Goal: Task Accomplishment & Management: Use online tool/utility

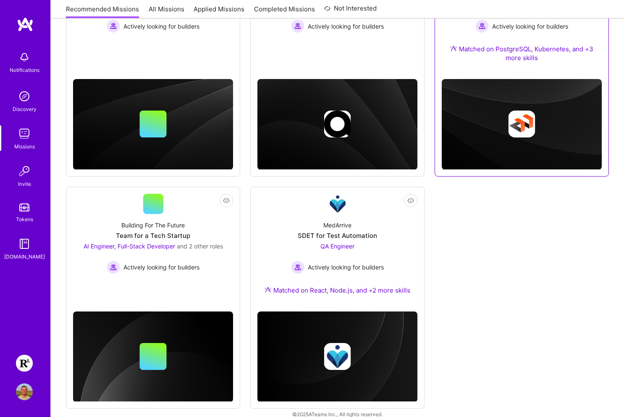
scroll to position [208, 0]
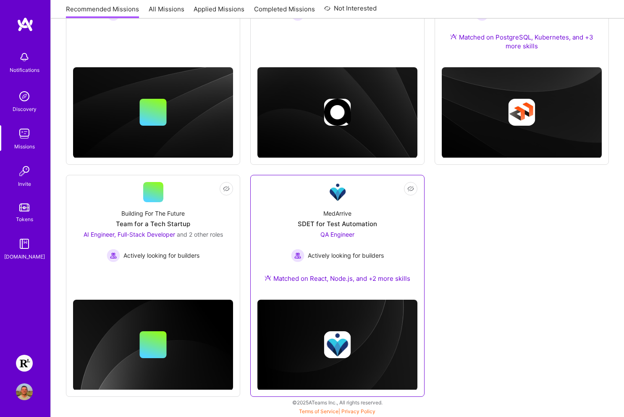
click at [400, 212] on div "MedArrive SDET for Test Automation QA Engineer Actively looking for builders Ma…" at bounding box center [338, 247] width 160 height 91
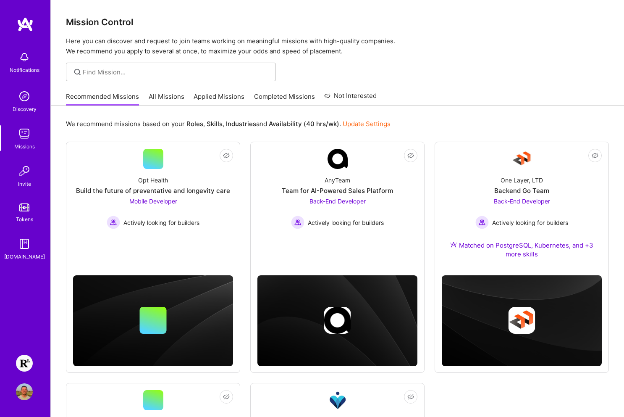
scroll to position [208, 0]
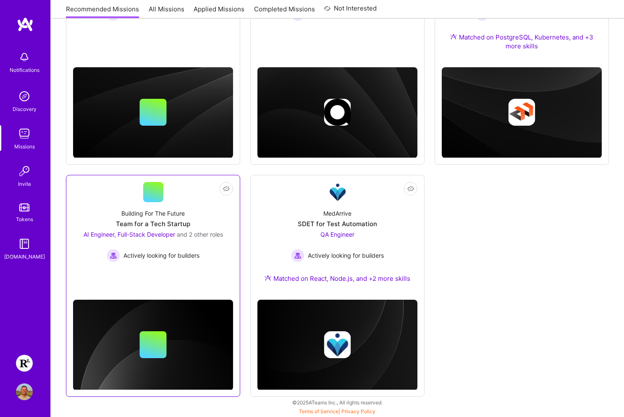
click at [189, 272] on link "Not Interested Building For The Future Team for a Tech Startup AI Engineer, Ful…" at bounding box center [153, 232] width 160 height 100
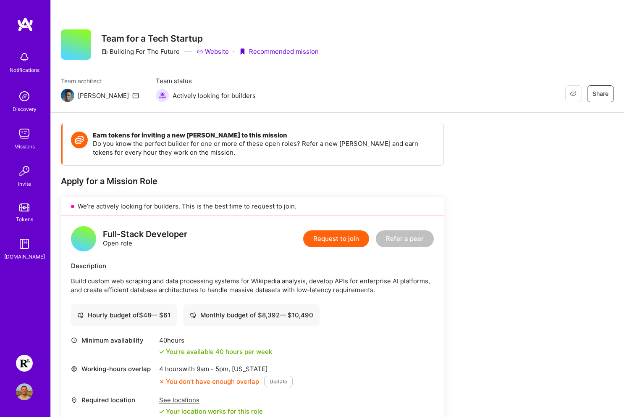
click at [26, 366] on img at bounding box center [24, 363] width 17 height 17
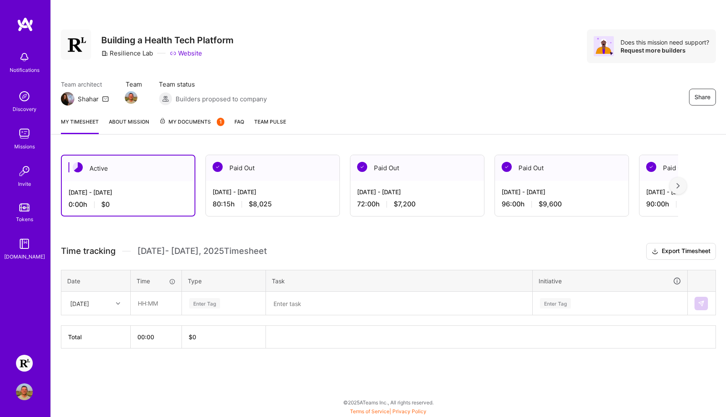
click at [117, 303] on icon at bounding box center [118, 303] width 4 height 4
click at [101, 327] on div "[DATE]" at bounding box center [96, 327] width 68 height 16
click at [143, 303] on input "text" at bounding box center [156, 303] width 50 height 22
type input "09:00"
type input "Engin"
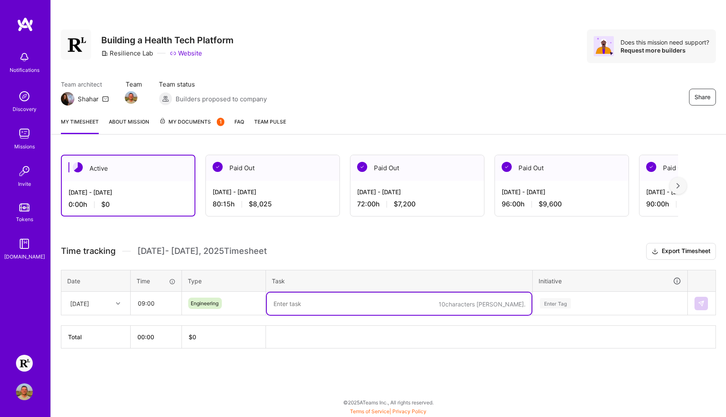
paste textarea "PR Review, EMR Session creation, EMR consult creation bug fixes, Tech & Product…"
type textarea "PR Review, EMR Session creation, EMR consult creation bug fixes, Tech & Product…"
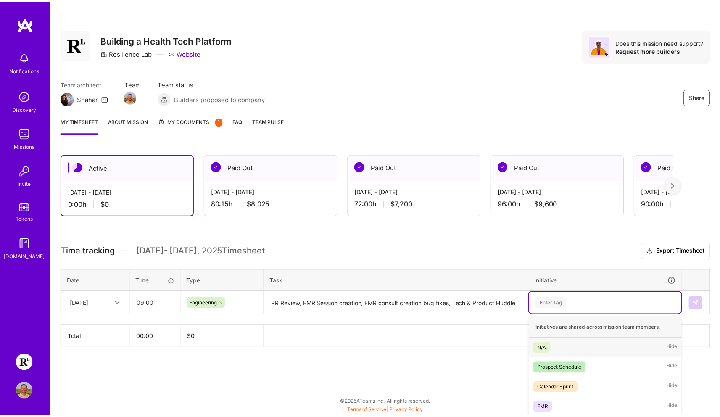
scroll to position [0, 0]
click at [557, 300] on div "Enter Tag" at bounding box center [555, 303] width 31 height 13
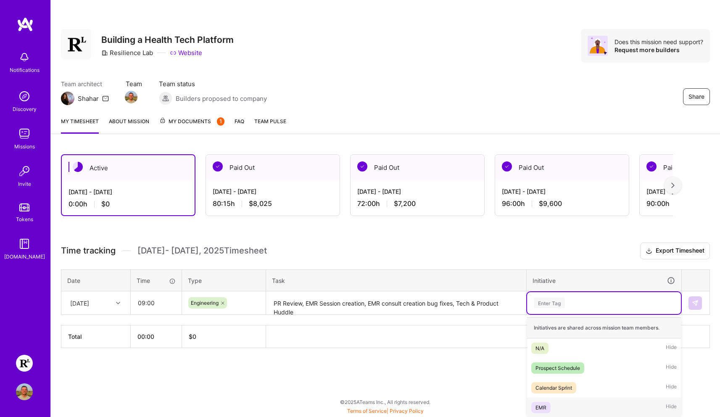
click at [553, 405] on div "EMR Hide" at bounding box center [604, 407] width 154 height 20
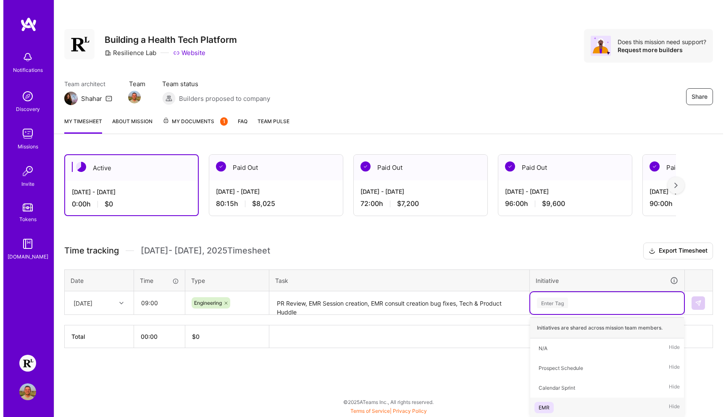
scroll to position [0, 0]
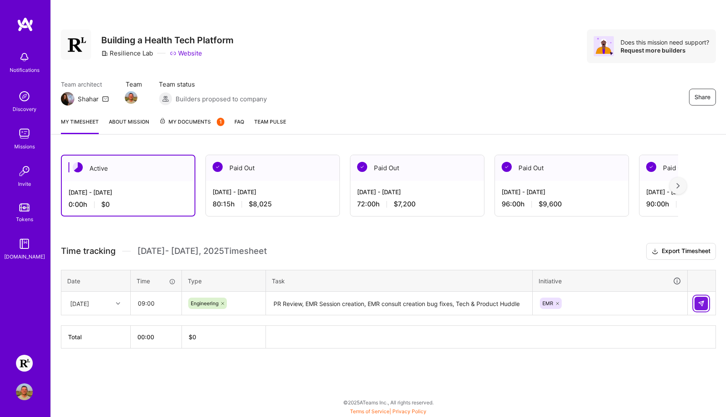
click at [630, 304] on img at bounding box center [701, 303] width 7 height 7
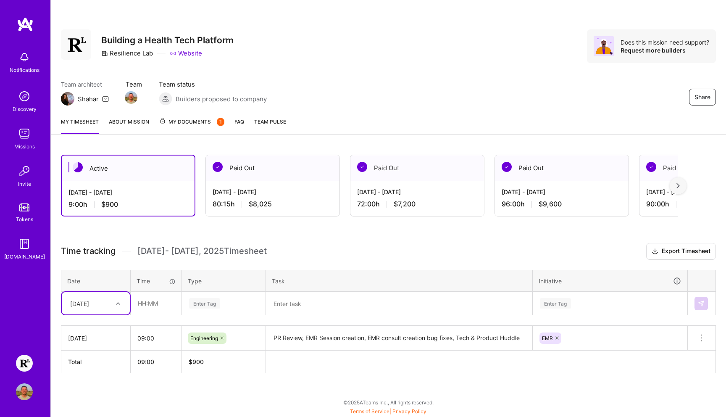
click at [110, 298] on div "[DATE]" at bounding box center [89, 303] width 47 height 14
click at [101, 329] on div "[DATE]" at bounding box center [96, 327] width 68 height 16
click at [139, 304] on input "text" at bounding box center [156, 303] width 50 height 22
type input "09:00"
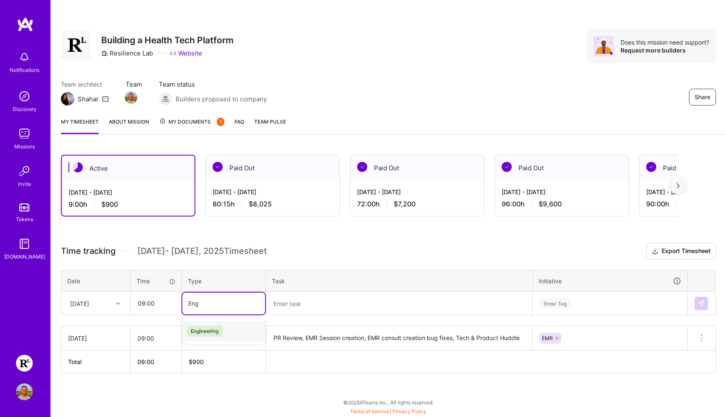
type input "Engi"
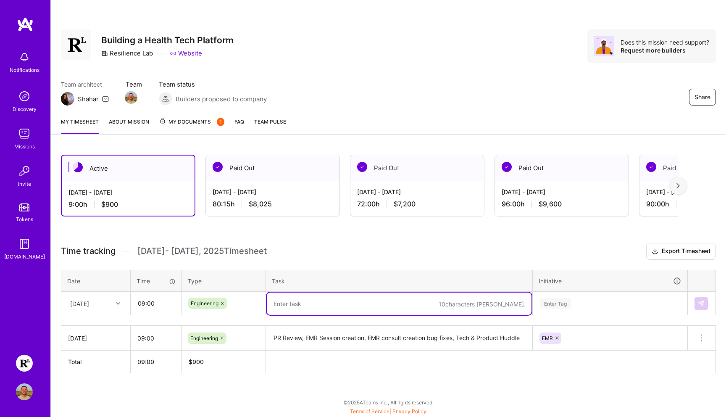
paste textarea "PR Review, EMR Session creation, EMR input variants, Tech & Product Huddle, Ret…"
type textarea "PR Review, EMR Session creation, EMR input variants, Tech & Product Huddle, Ret…"
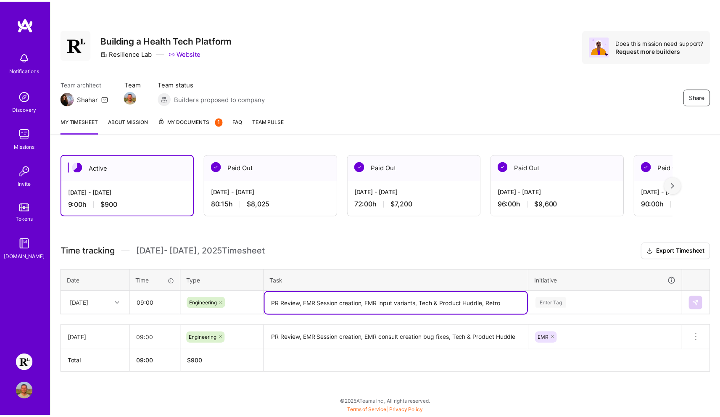
scroll to position [0, 0]
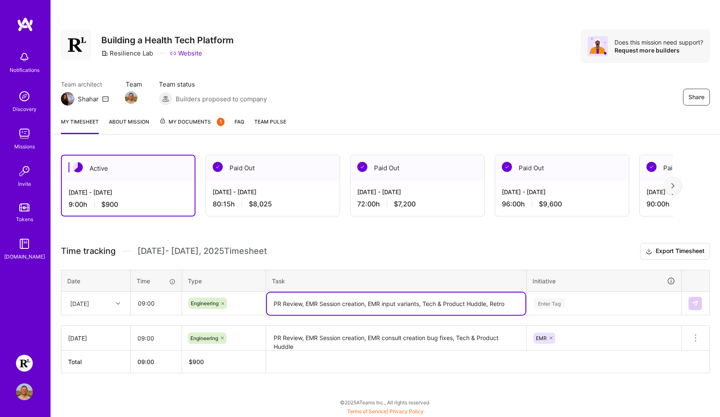
click at [588, 300] on div "Enter Tag" at bounding box center [604, 303] width 142 height 11
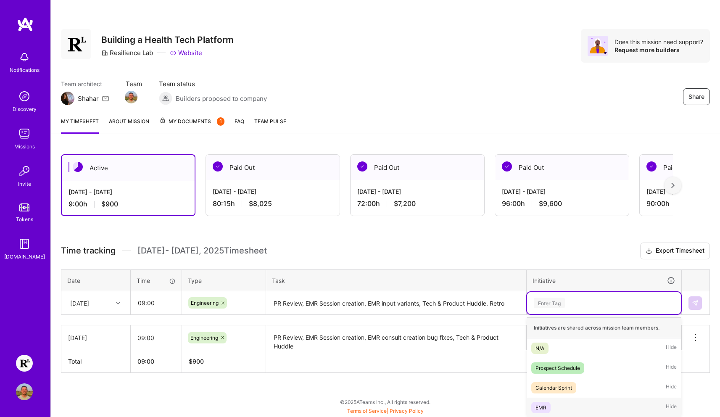
click at [549, 408] on span "EMR" at bounding box center [540, 407] width 19 height 11
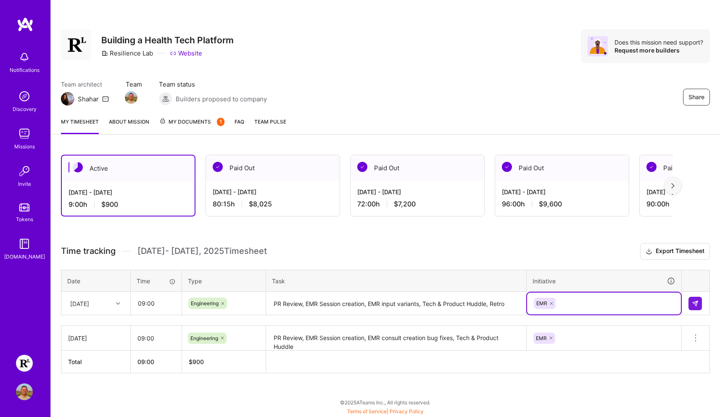
scroll to position [0, 0]
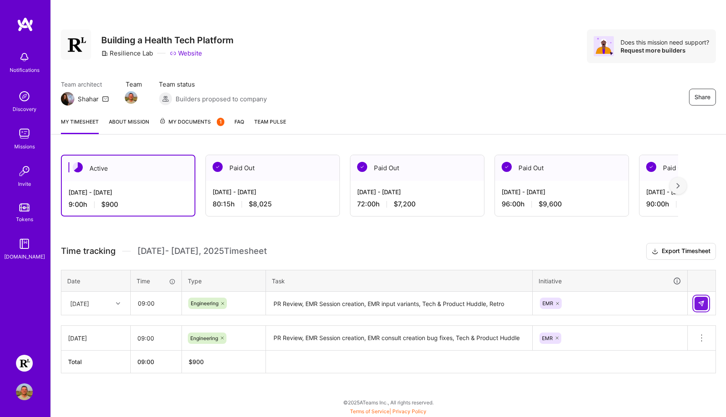
click at [630, 304] on img at bounding box center [701, 303] width 7 height 7
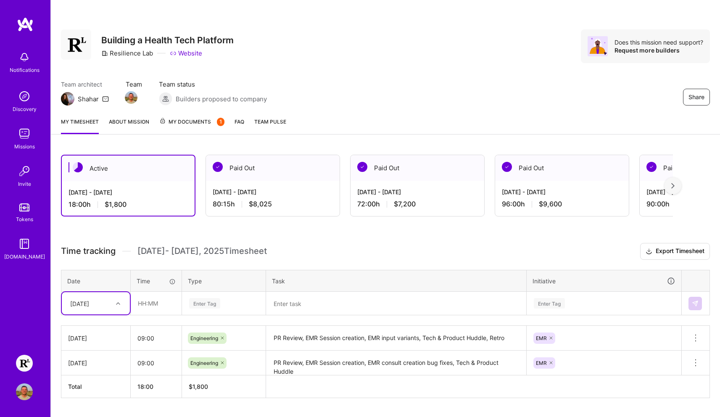
scroll to position [22, 0]
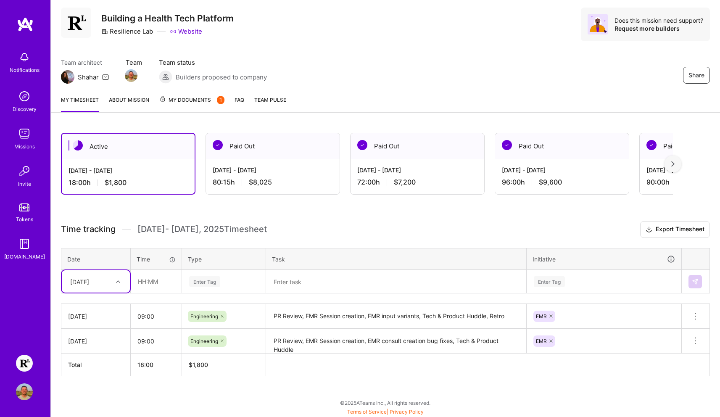
click at [113, 292] on div "option [DATE], selected. Select is focused ,type to refine list, press Down to …" at bounding box center [96, 281] width 68 height 22
click at [96, 323] on div "[DATE]" at bounding box center [96, 321] width 68 height 16
click at [150, 279] on input "text" at bounding box center [156, 281] width 50 height 22
type input "09:00"
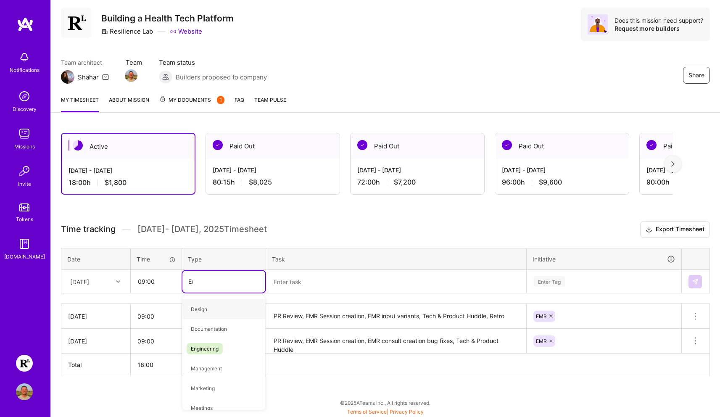
type input "Eng"
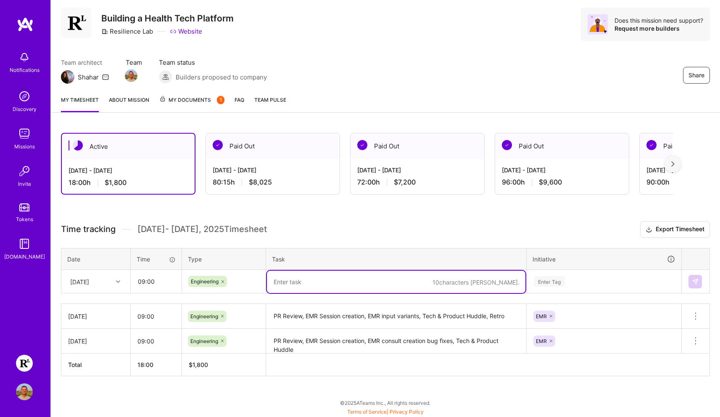
paste textarea "PR Review, EMR Session creation, EMR input variants"
type textarea "PR Review, EMR Session creation, EMR input variants"
click at [585, 282] on div "Enter Tag" at bounding box center [604, 281] width 142 height 11
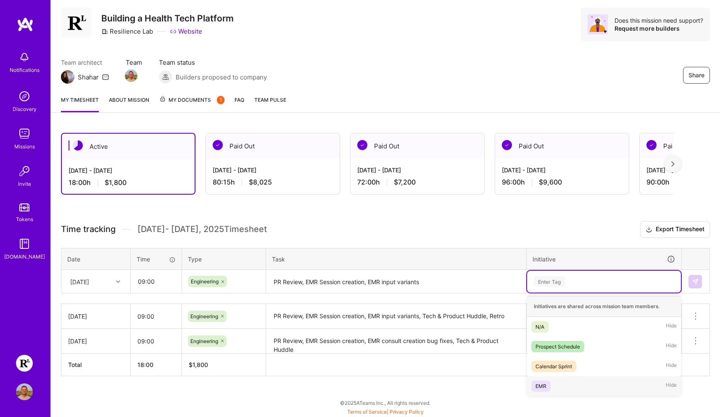
click at [558, 384] on div "EMR Hide" at bounding box center [604, 386] width 154 height 20
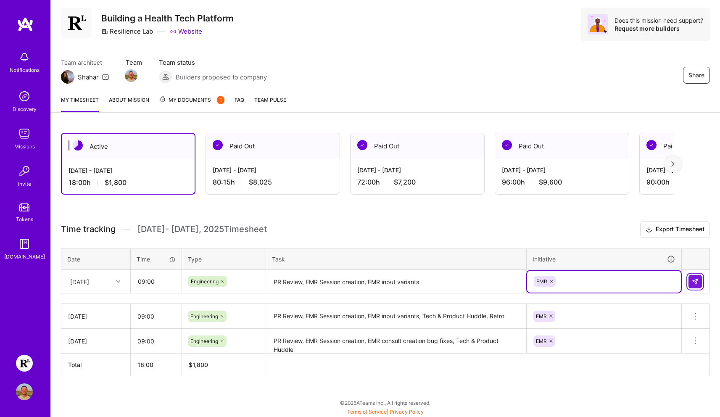
click at [630, 279] on button at bounding box center [694, 281] width 13 height 13
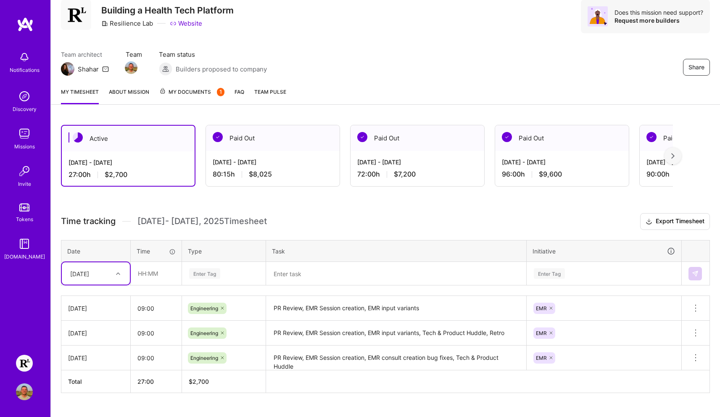
click at [111, 279] on div "[DATE]" at bounding box center [89, 273] width 47 height 14
click at [98, 326] on div "[DATE]" at bounding box center [96, 329] width 68 height 16
click at [155, 272] on input "text" at bounding box center [156, 273] width 50 height 22
type input "10:00"
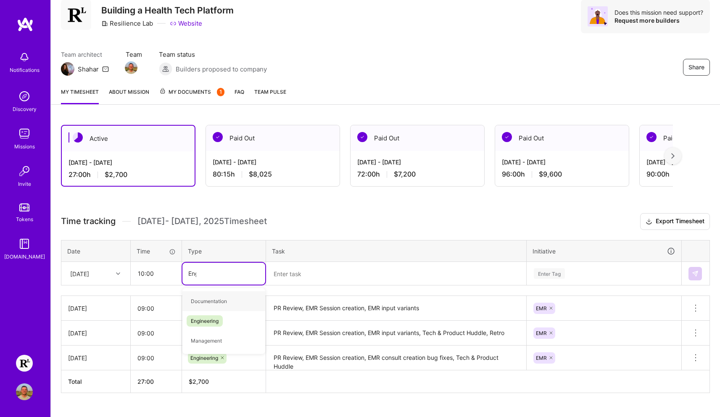
type input "Engin"
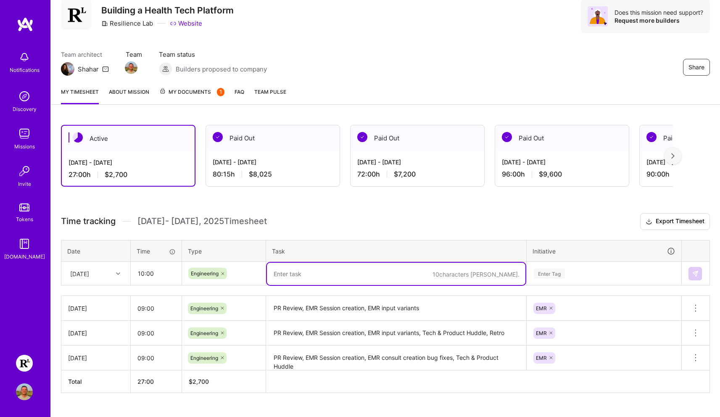
paste textarea "PR Review, EMR Session creation, EMR input variants, View meeting popover, Tech…"
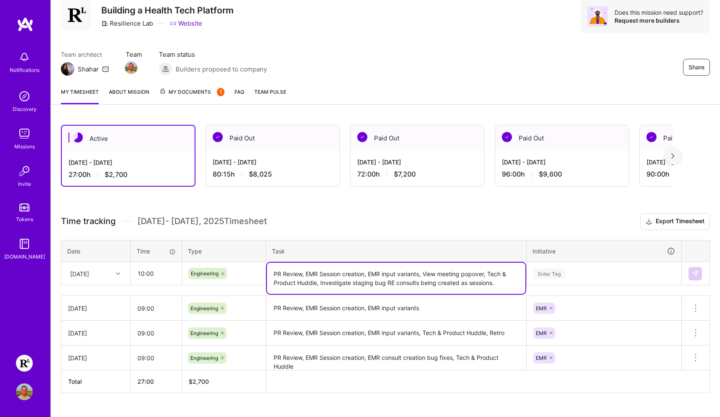
type textarea "PR Review, EMR Session creation, EMR input variants, View meeting popover, Tech…"
click at [554, 274] on div "Enter Tag" at bounding box center [549, 273] width 31 height 13
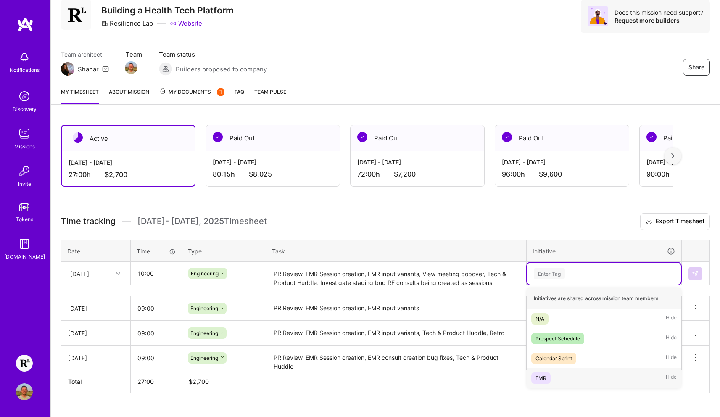
click at [557, 378] on div "EMR Hide" at bounding box center [604, 378] width 154 height 20
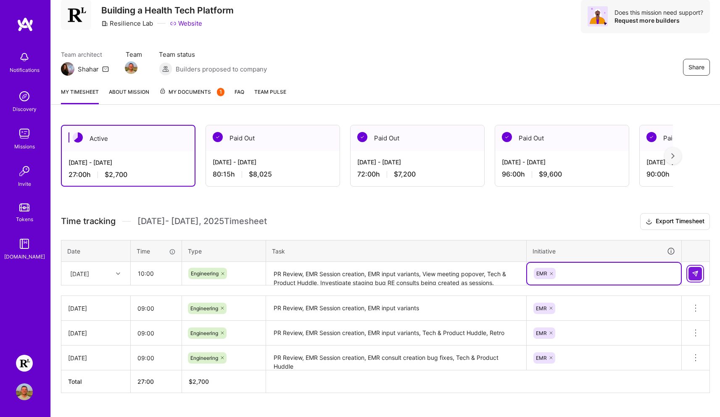
click at [630, 274] on img at bounding box center [695, 273] width 7 height 7
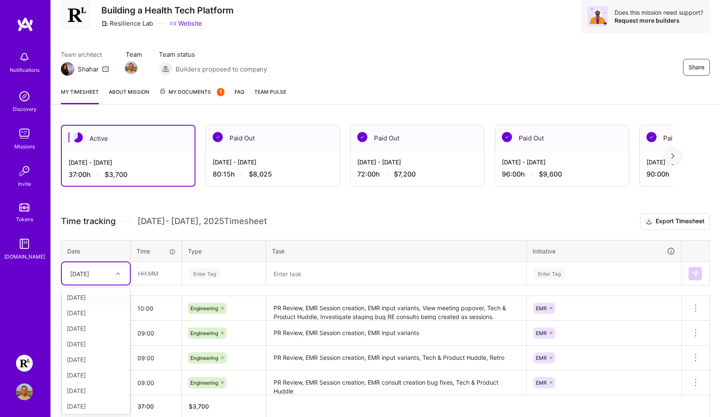
click at [109, 268] on div "[DATE]" at bounding box center [89, 273] width 47 height 14
click at [100, 342] on div "[DATE]" at bounding box center [96, 344] width 68 height 16
click at [161, 272] on input "text" at bounding box center [156, 273] width 50 height 22
type input "05:00"
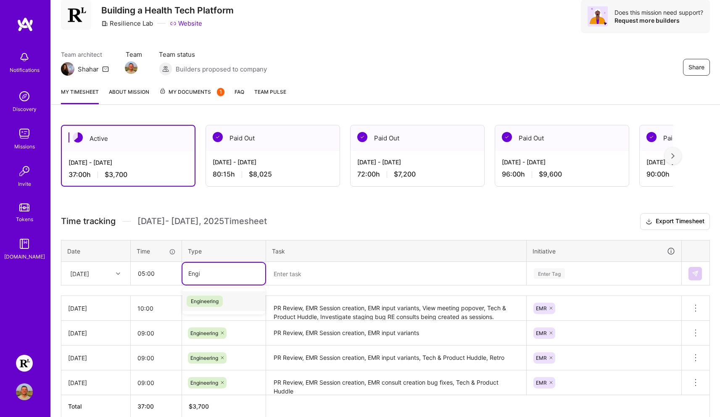
type input "Engin"
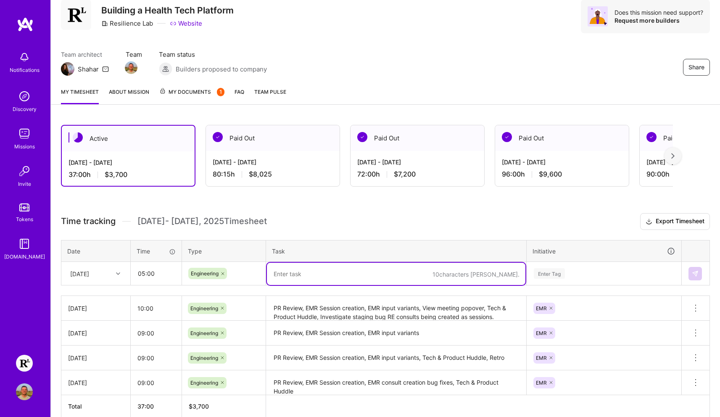
paste textarea "PR Review, View Appointment Modal, Investigate DEV bug for slug page, Investiga…"
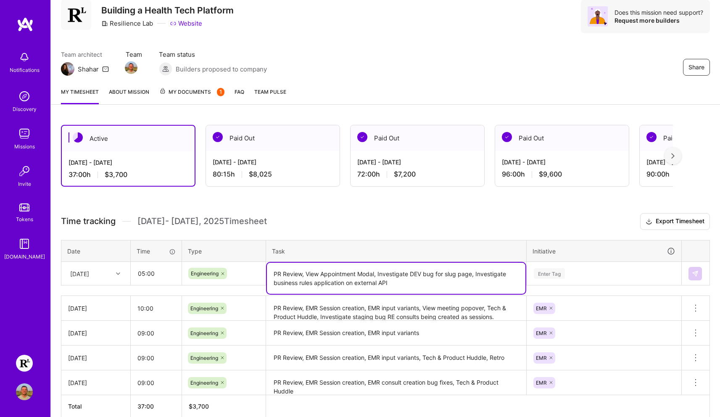
type textarea "PR Review, View Appointment Modal, Investigate DEV bug for slug page, Investiga…"
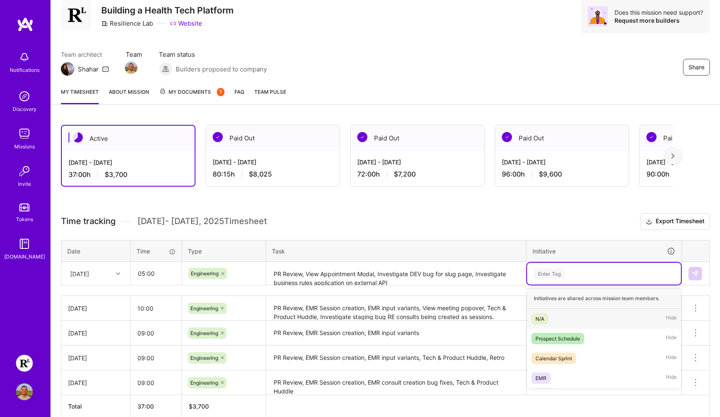
click at [557, 276] on div "Enter Tag" at bounding box center [549, 273] width 31 height 13
click at [547, 375] on span "EMR" at bounding box center [540, 377] width 19 height 11
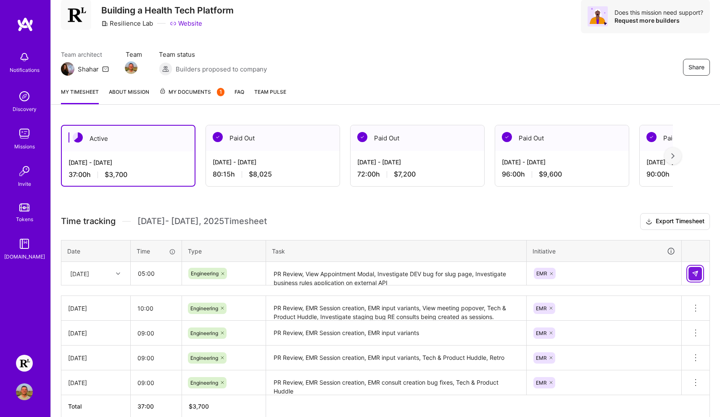
click at [630, 270] on img at bounding box center [695, 273] width 7 height 7
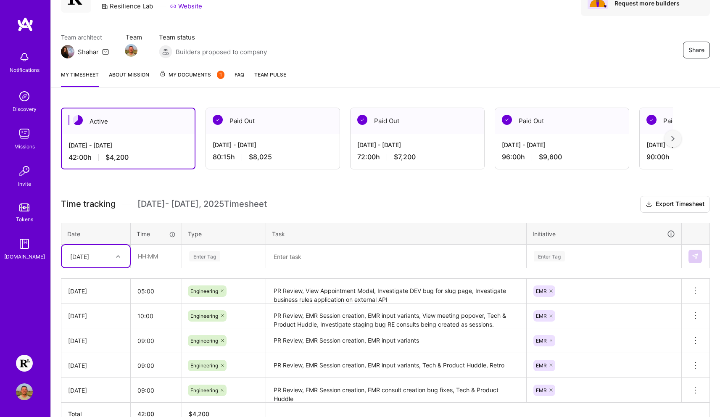
scroll to position [96, 0]
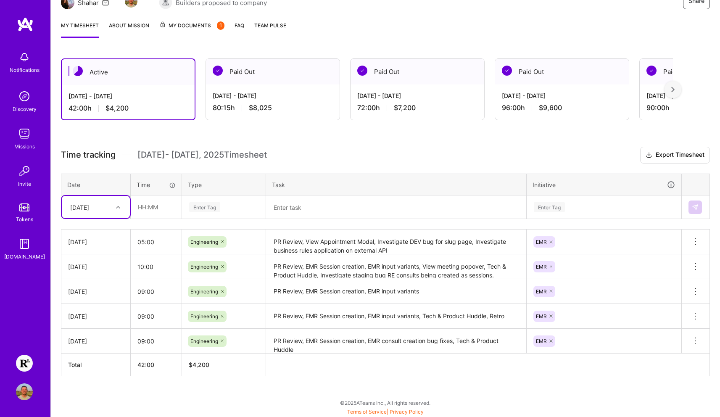
click at [114, 202] on div at bounding box center [119, 207] width 13 height 11
click at [95, 323] on div "[DATE]" at bounding box center [96, 324] width 68 height 16
click at [122, 204] on div at bounding box center [119, 207] width 13 height 11
click at [106, 184] on th "Date" at bounding box center [95, 185] width 69 height 22
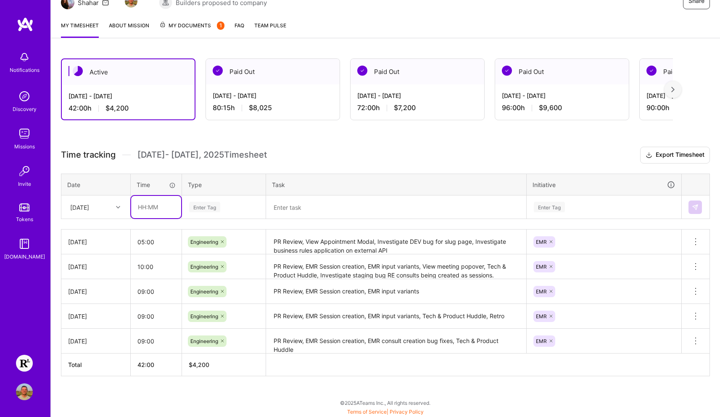
click at [160, 204] on input "text" at bounding box center [156, 207] width 50 height 22
type input "08:00"
type input "Engin"
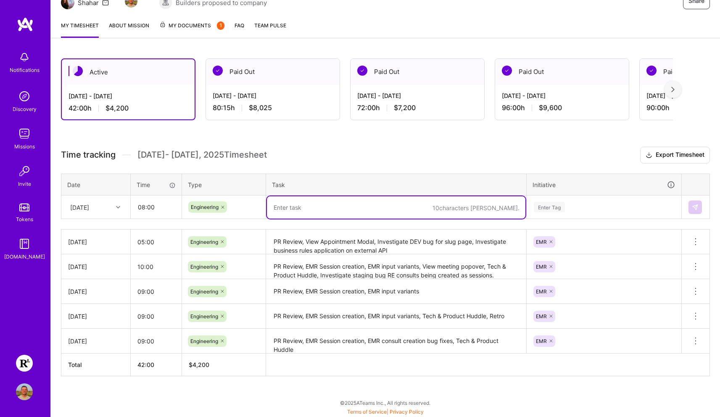
paste textarea "PR Review, ENG-5779: View Session UI, Tech & Product Huddle + Project Status"
type textarea "PR Review, ENG-5779: View Session UI, Tech & Product Huddle + Project Status"
click at [581, 206] on div "Enter Tag" at bounding box center [604, 207] width 142 height 11
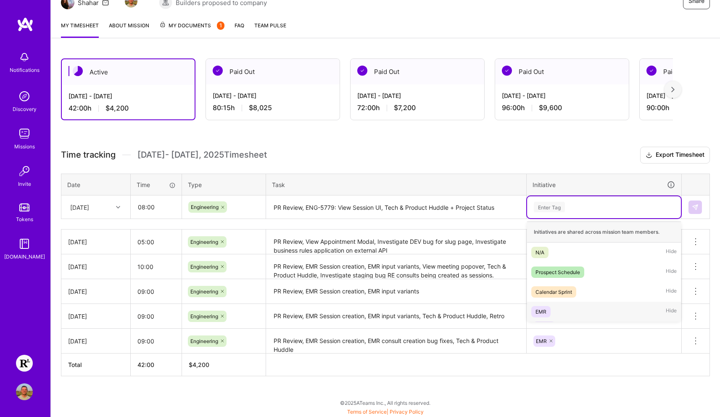
click at [571, 309] on div "EMR Hide" at bounding box center [604, 312] width 154 height 20
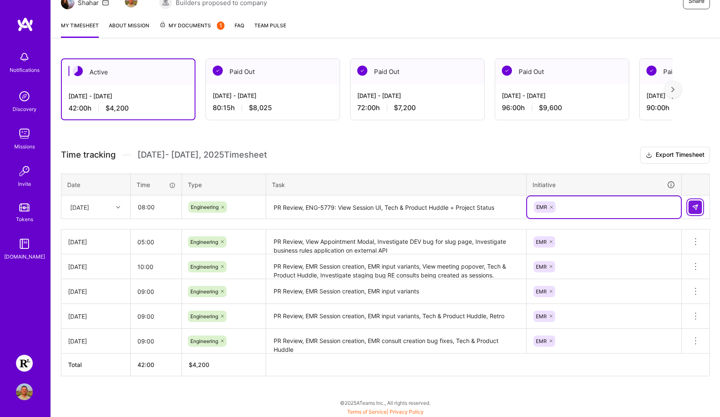
click at [630, 209] on img at bounding box center [695, 207] width 7 height 7
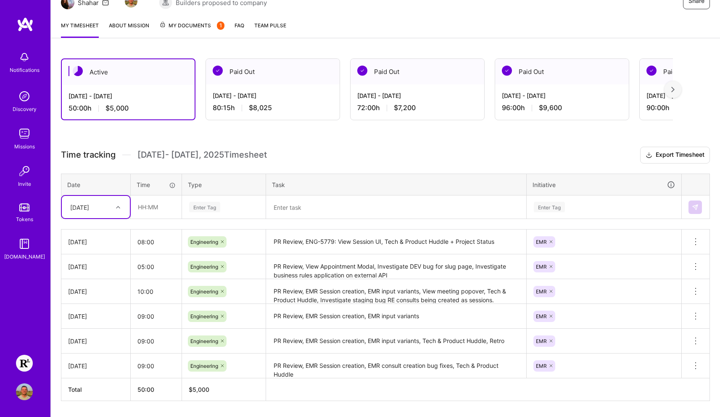
click at [116, 208] on icon at bounding box center [118, 207] width 4 height 4
click at [99, 334] on div "[DATE]" at bounding box center [96, 340] width 68 height 16
click at [147, 208] on input "text" at bounding box center [156, 207] width 50 height 22
type input "10:00"
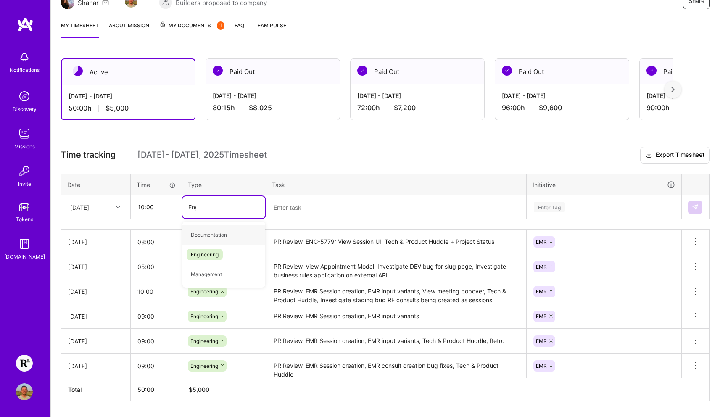
type input "Engin"
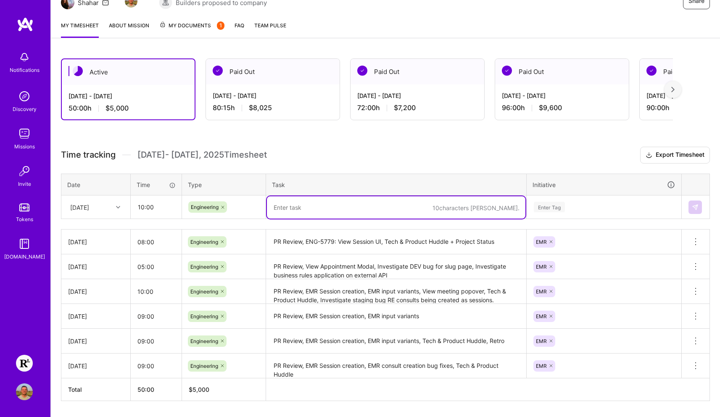
paste textarea "PR Review, ENG-5779: View Session UI, ENG-5792: Consult note can't be submitted…"
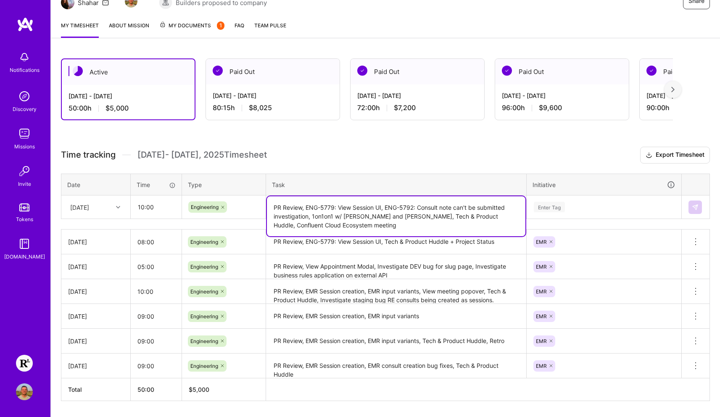
type textarea "PR Review, ENG-5779: View Session UI, ENG-5792: Consult note can't be submitted…"
click at [579, 205] on div "Enter Tag" at bounding box center [604, 207] width 142 height 11
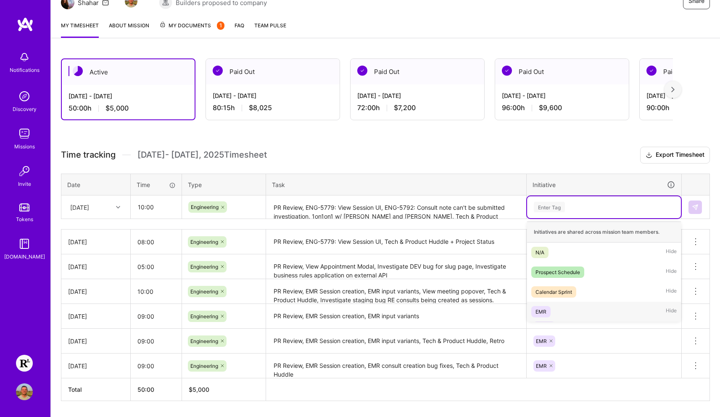
click at [590, 311] on div "EMR Hide" at bounding box center [604, 312] width 154 height 20
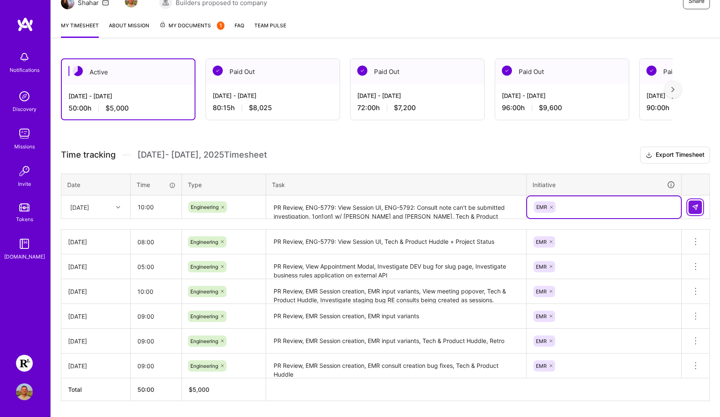
click at [630, 210] on img at bounding box center [695, 207] width 7 height 7
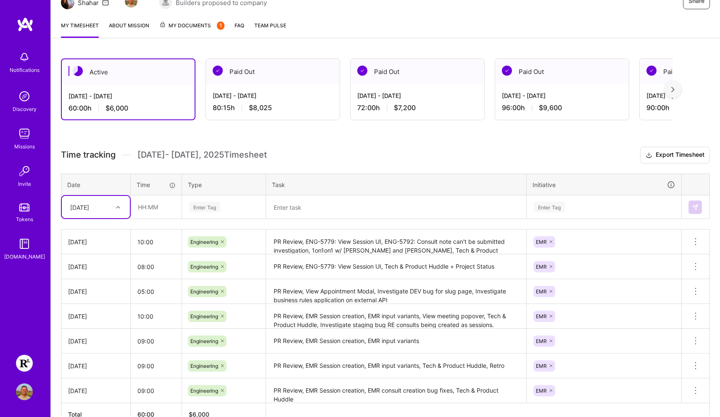
click at [108, 203] on div "[DATE]" at bounding box center [89, 207] width 47 height 14
click at [99, 292] on div "[DATE]" at bounding box center [96, 292] width 68 height 16
click at [163, 204] on input "text" at bounding box center [156, 207] width 50 height 22
type input "08:00"
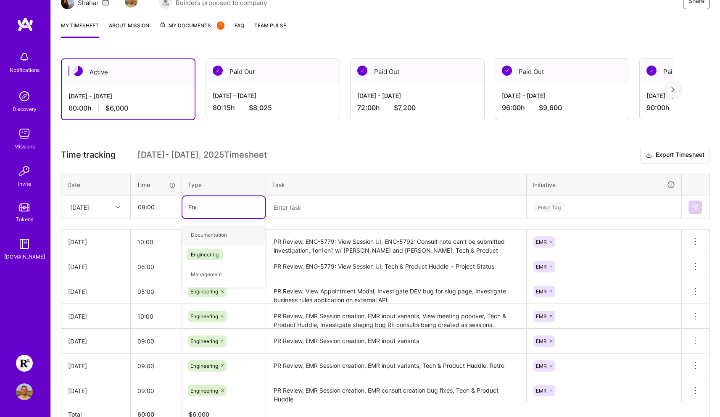
type input "Engin"
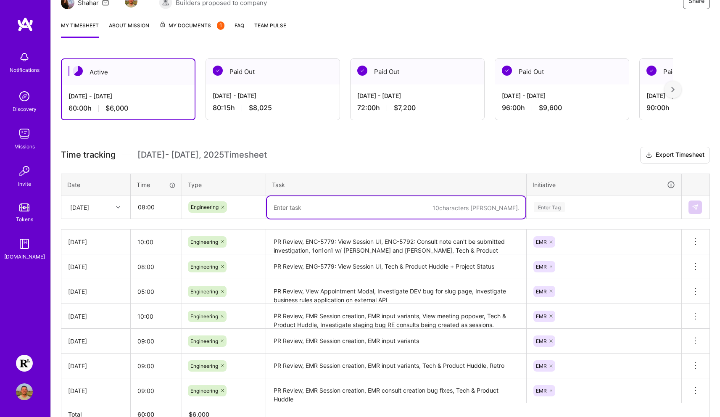
paste textarea "PR Review, ENG-5779: View Session UI, ENG-5806: Add ketch, Investigate API key …"
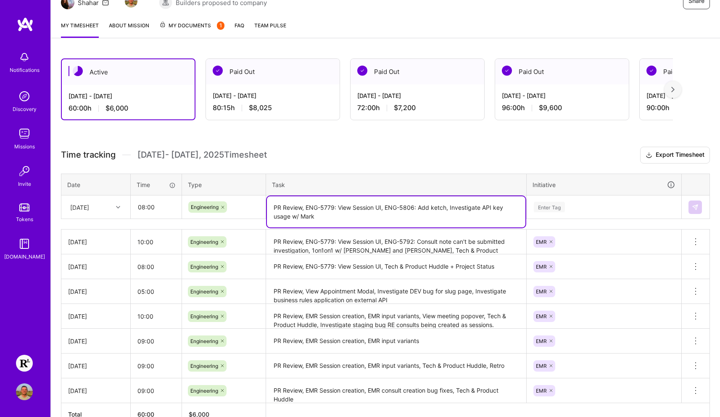
type textarea "PR Review, ENG-5779: View Session UI, ENG-5806: Add ketch, Investigate API key …"
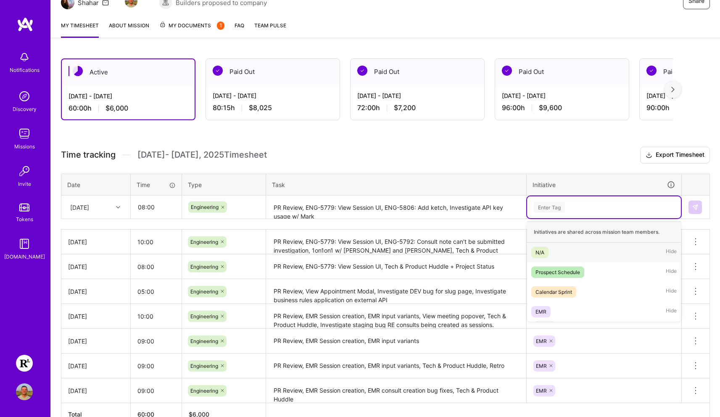
click at [576, 207] on div "Enter Tag" at bounding box center [604, 207] width 142 height 11
click at [559, 312] on div "EMR Hide" at bounding box center [604, 312] width 154 height 20
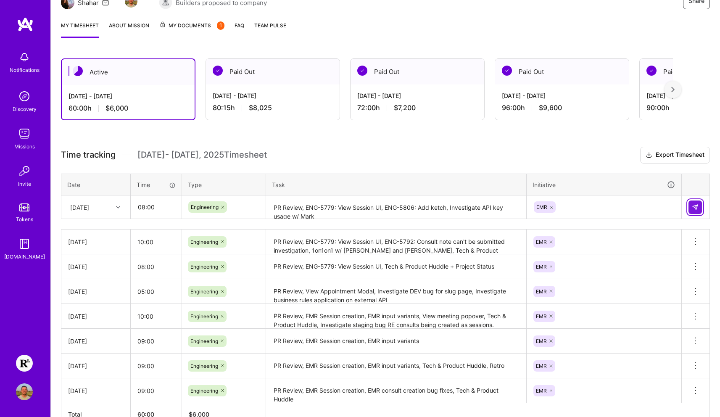
click at [630, 205] on img at bounding box center [695, 207] width 7 height 7
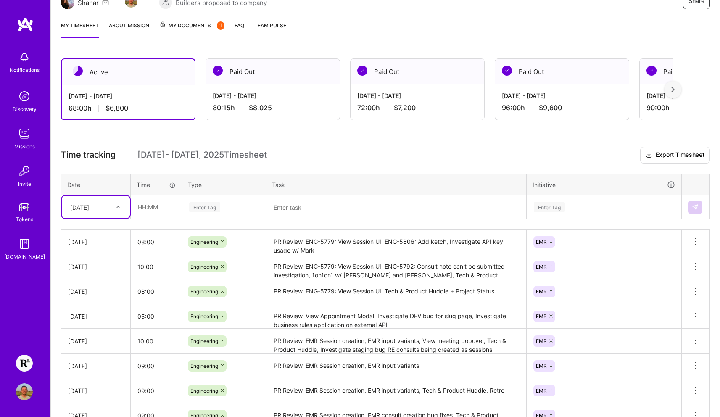
click at [104, 212] on div "[DATE]" at bounding box center [89, 207] width 47 height 14
click at [91, 324] on div "[DATE]" at bounding box center [96, 327] width 68 height 16
click at [153, 209] on input "text" at bounding box center [156, 207] width 50 height 22
type input "09:30"
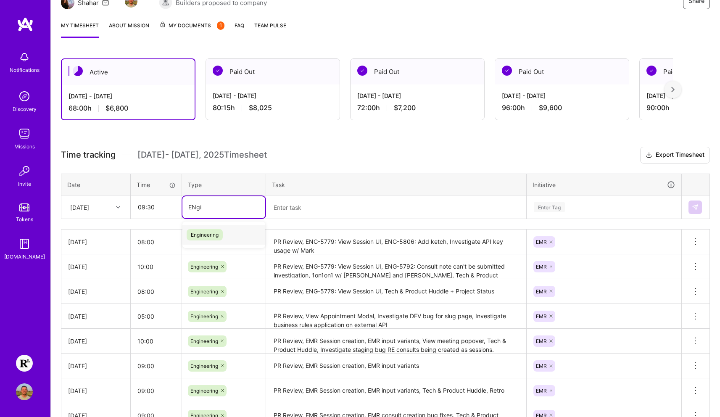
type input "ENgin"
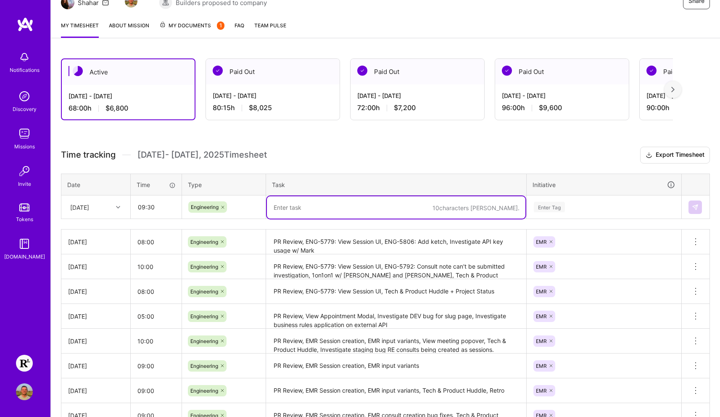
paste textarea "PR Review, ENG-5779: View Session UI, Refinement, Tech & Product Huddle"
type textarea "PR Review, ENG-5779: View Session UI, Refinement, Tech & Product Huddle"
click at [617, 200] on div "Enter Tag" at bounding box center [604, 207] width 154 height 22
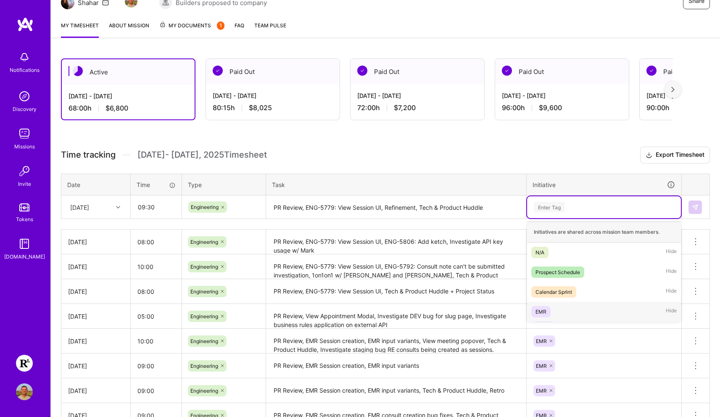
click at [561, 309] on div "EMR Hide" at bounding box center [604, 312] width 154 height 20
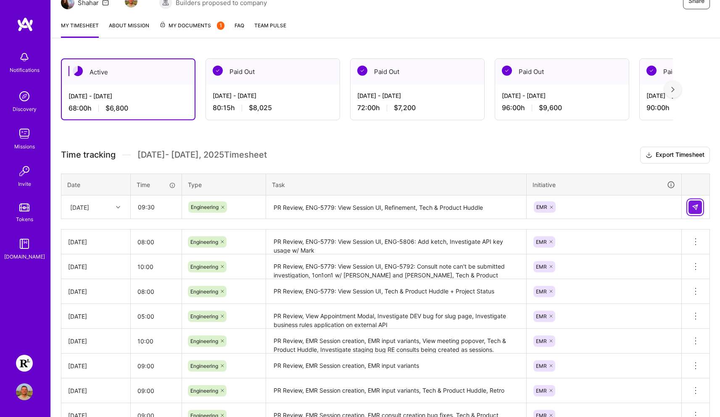
click at [630, 203] on button at bounding box center [694, 206] width 13 height 13
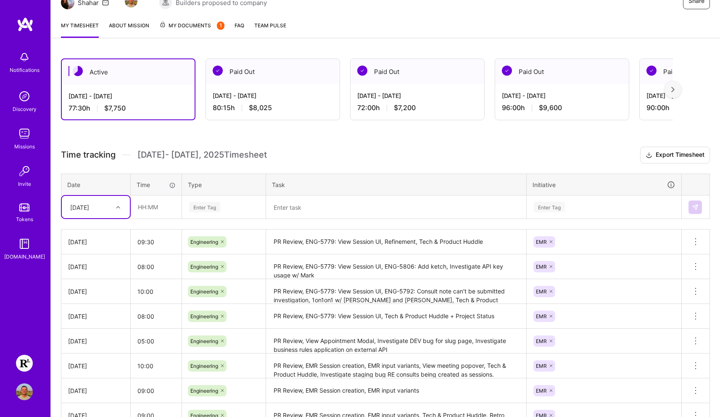
click at [116, 205] on icon at bounding box center [118, 207] width 4 height 4
click at [91, 321] on div "[DATE]" at bounding box center [96, 323] width 68 height 16
click at [151, 208] on input "text" at bounding box center [156, 207] width 50 height 22
type input "04:30"
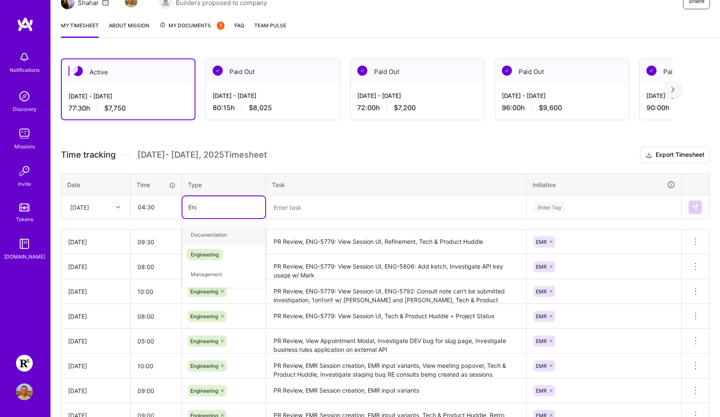
type input "Engin"
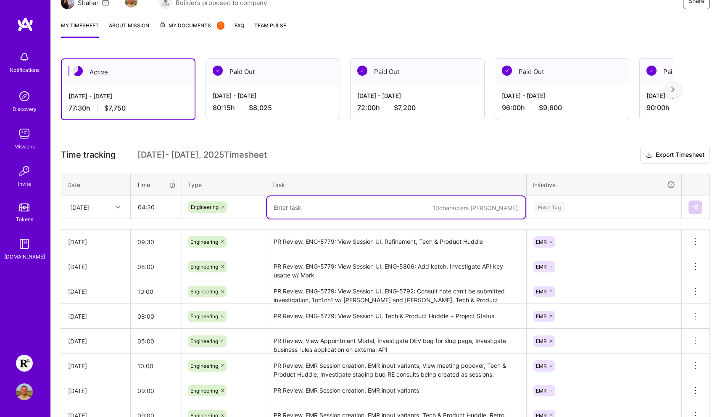
paste textarea "PR Review, View EMR Session extended"
type textarea "PR Review, View EMR Session extended"
click at [561, 207] on div "Enter Tag" at bounding box center [549, 206] width 31 height 13
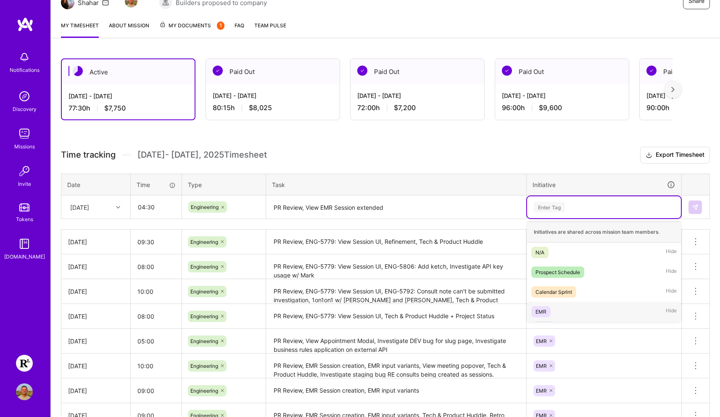
click at [554, 308] on div "EMR Hide" at bounding box center [604, 312] width 154 height 20
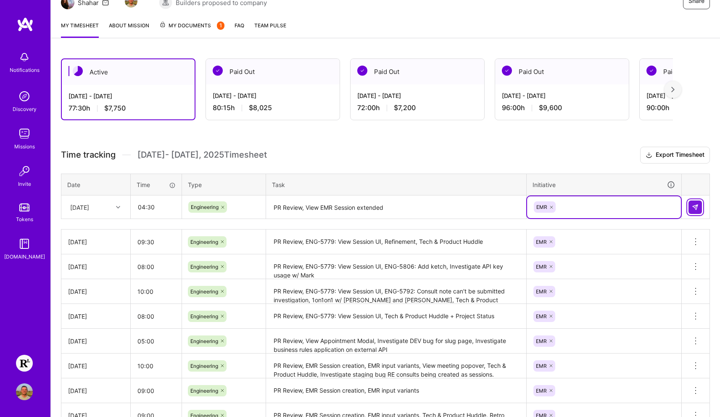
click at [630, 206] on img at bounding box center [695, 207] width 7 height 7
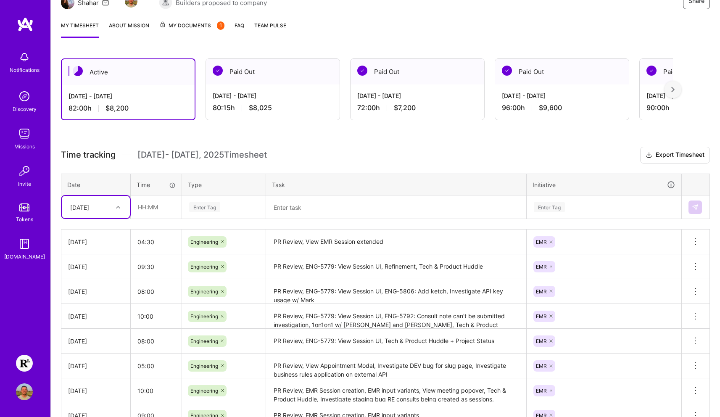
click at [119, 212] on div at bounding box center [119, 207] width 13 height 14
click at [252, 134] on div "Active [DATE] - [DATE] 82:00 h $8,200 Paid Out [DATE] - [DATE] 80:15 h $8,025 P…" at bounding box center [385, 294] width 669 height 493
